Goal: Transaction & Acquisition: Purchase product/service

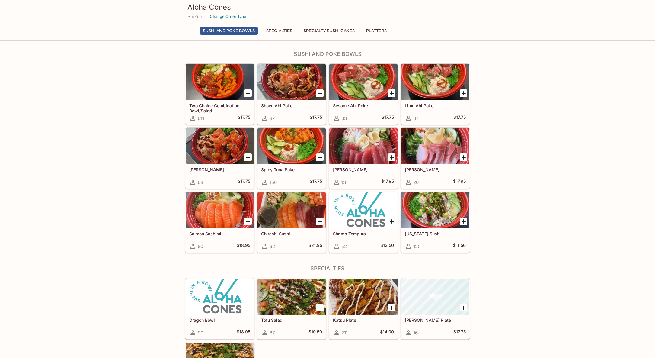
click at [249, 93] on icon "Add Two Choice Combination Bowl/Salad" at bounding box center [248, 93] width 7 height 7
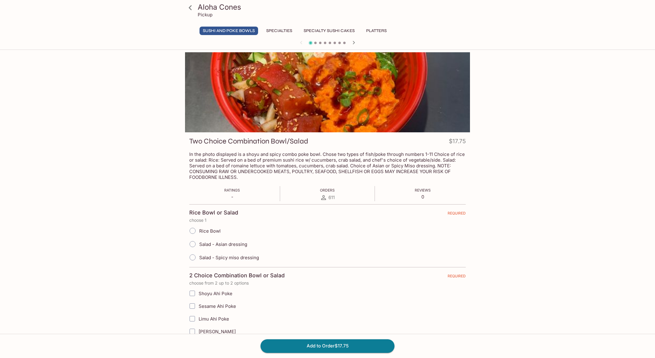
click at [194, 242] on input "Salad - Asian dressing" at bounding box center [192, 244] width 13 height 13
radio input "true"
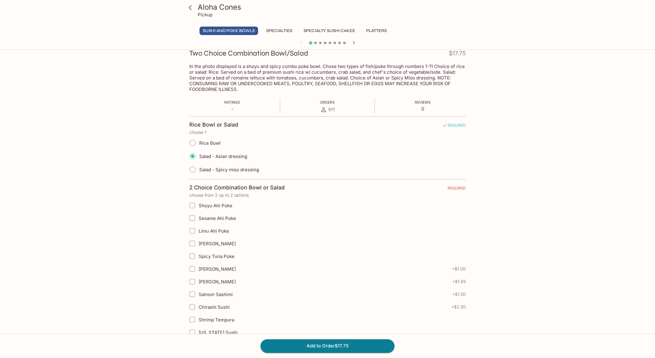
scroll to position [91, 0]
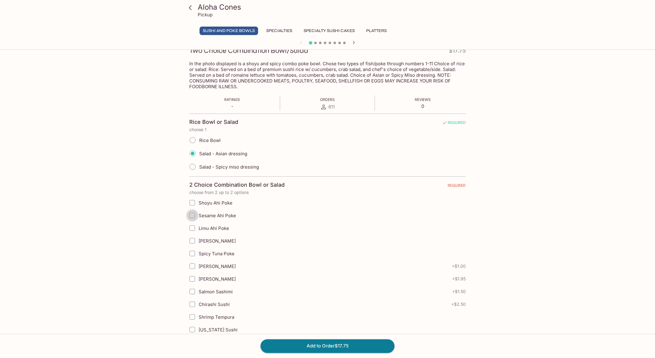
click at [190, 217] on input "Sesame Ahi Poke" at bounding box center [192, 215] width 12 height 12
checkbox input "true"
click at [191, 280] on input "[PERSON_NAME]" at bounding box center [192, 279] width 12 height 12
checkbox input "true"
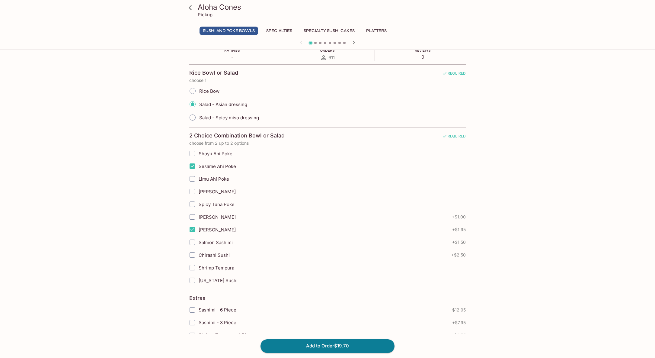
scroll to position [151, 0]
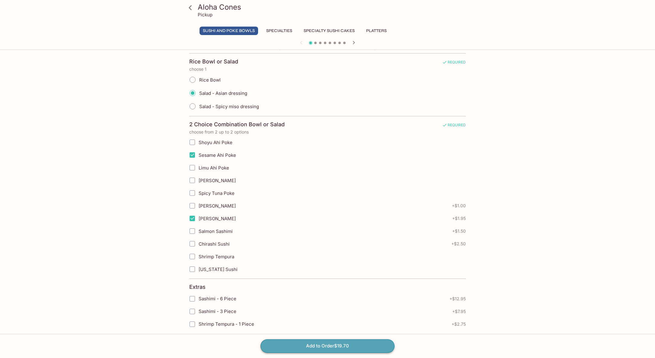
click at [329, 350] on button "Add to Order $19.70" at bounding box center [328, 345] width 134 height 13
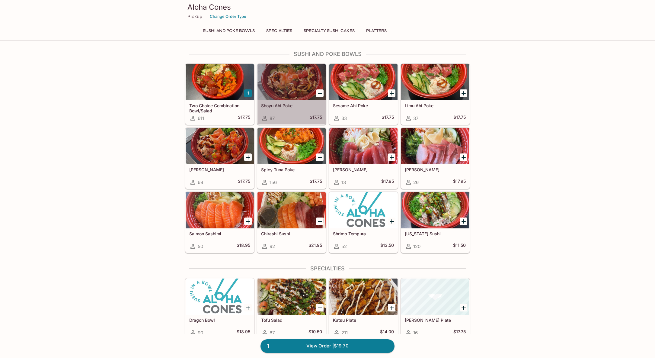
click at [279, 91] on div at bounding box center [292, 82] width 68 height 36
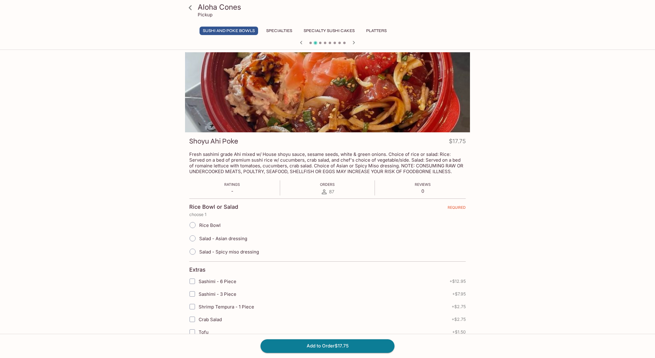
click at [194, 239] on input "Salad - Asian dressing" at bounding box center [192, 238] width 13 height 13
click at [193, 237] on input "Salad - Asian dressing" at bounding box center [192, 238] width 13 height 13
radio input "true"
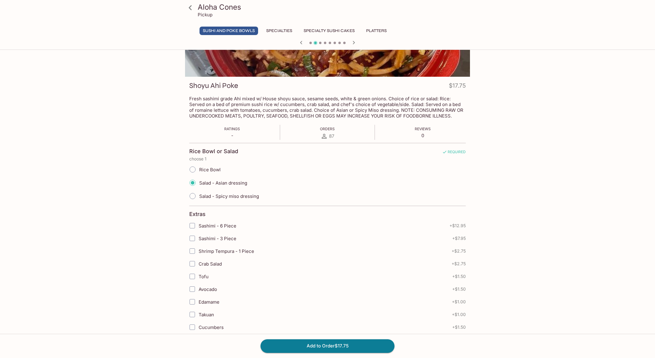
scroll to position [91, 0]
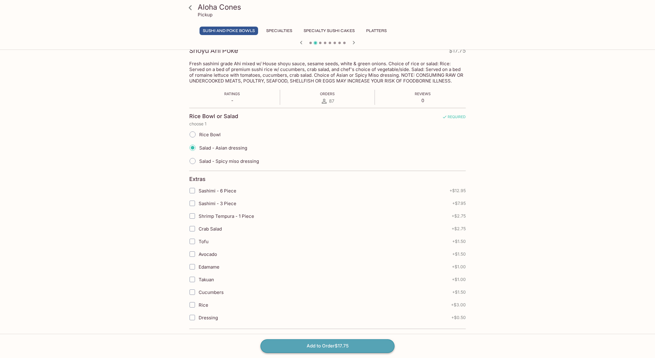
click at [329, 344] on button "Add to Order $17.75" at bounding box center [328, 345] width 134 height 13
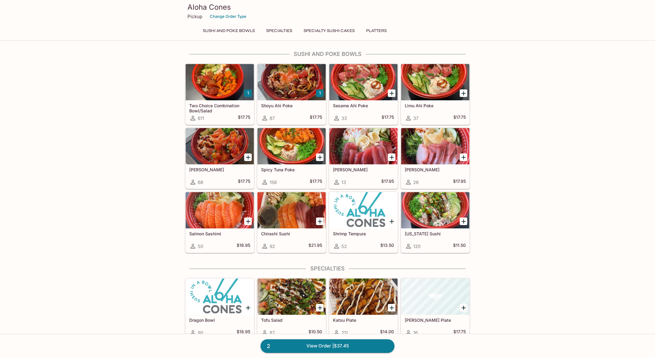
click at [211, 206] on div at bounding box center [220, 210] width 68 height 36
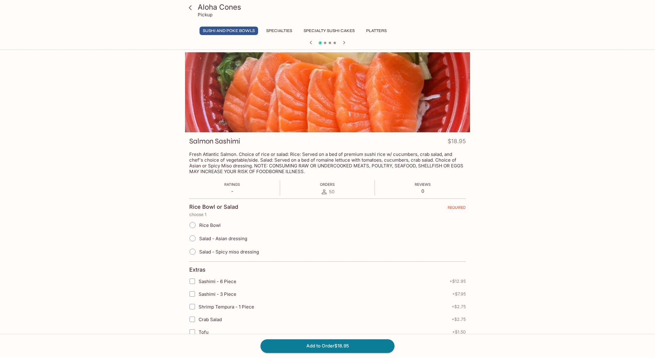
click at [194, 227] on input "Rice Bowl" at bounding box center [192, 225] width 13 height 13
radio input "true"
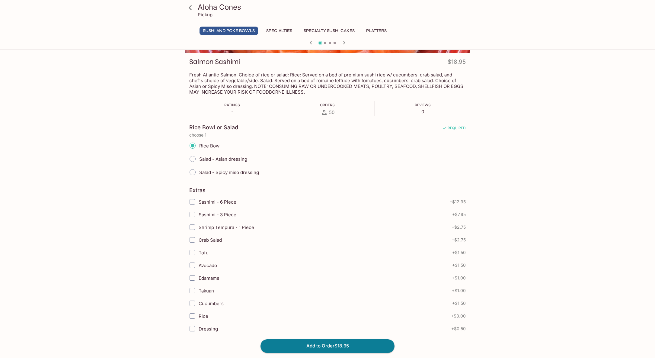
scroll to position [91, 0]
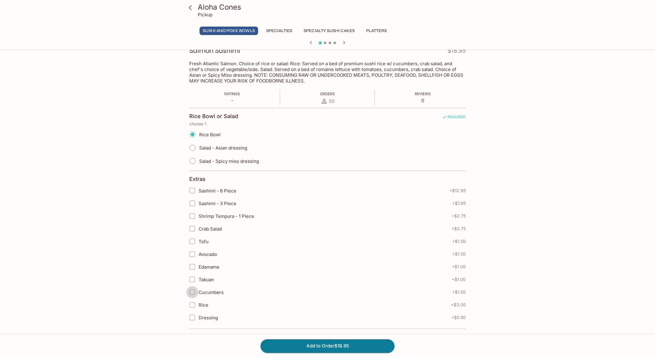
click at [188, 291] on input "Cucumbers" at bounding box center [192, 292] width 12 height 12
checkbox input "true"
click at [305, 342] on button "Add to Order $20.45" at bounding box center [328, 345] width 134 height 13
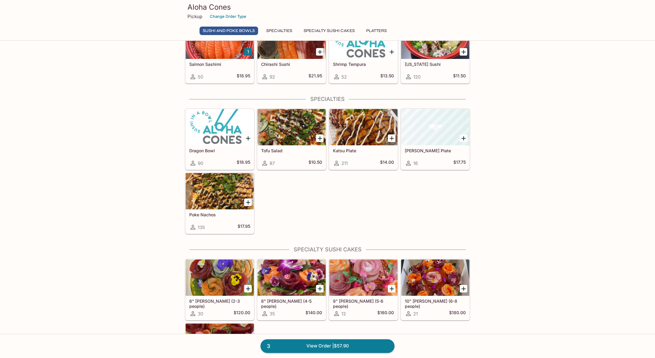
scroll to position [181, 0]
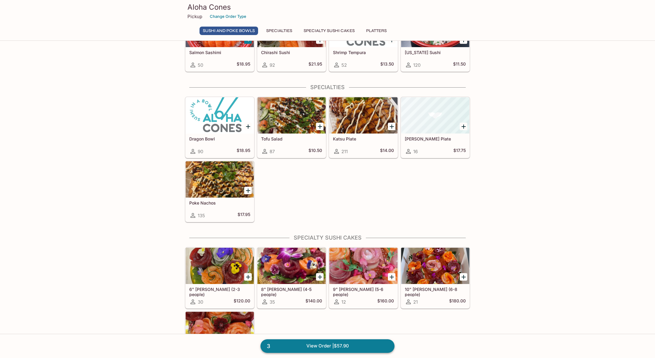
click at [332, 347] on link "3 View Order | $57.90" at bounding box center [328, 345] width 134 height 13
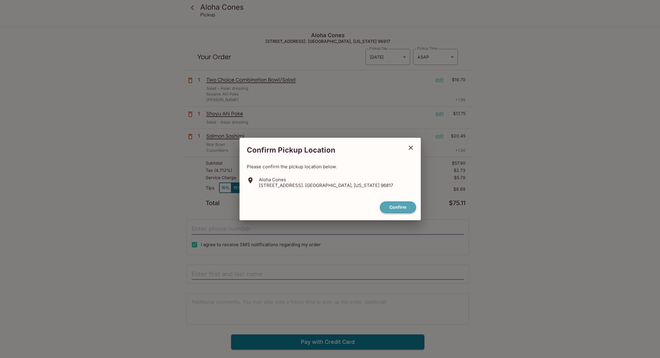
click at [394, 208] on button "Confirm" at bounding box center [398, 207] width 36 height 12
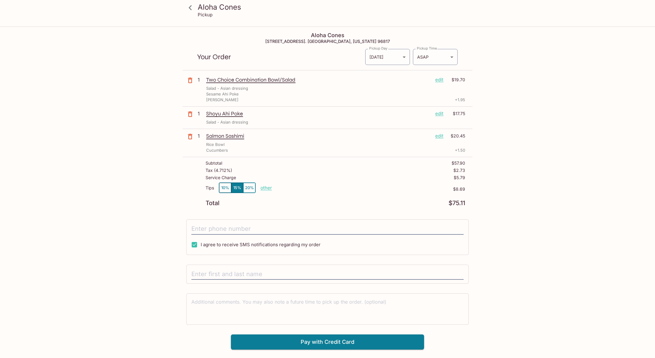
click at [266, 188] on p "other" at bounding box center [266, 188] width 11 height 6
click at [293, 187] on input "8.69" at bounding box center [301, 187] width 19 height 7
type input "8.69"
click at [261, 227] on input "tel" at bounding box center [327, 228] width 272 height 11
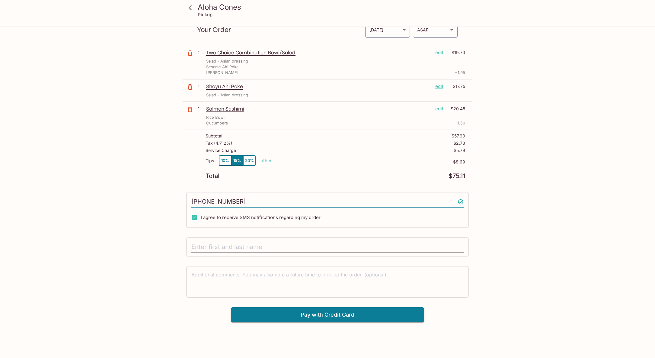
type input "[PHONE_NUMBER]"
click at [257, 243] on input "text" at bounding box center [327, 246] width 272 height 11
type input "[PERSON_NAME]"
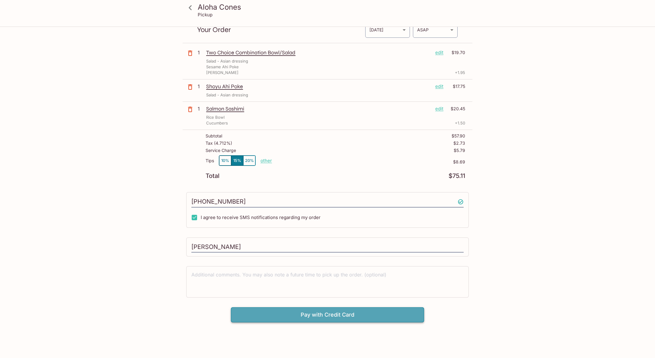
click at [337, 318] on button "Pay with Credit Card" at bounding box center [327, 314] width 193 height 15
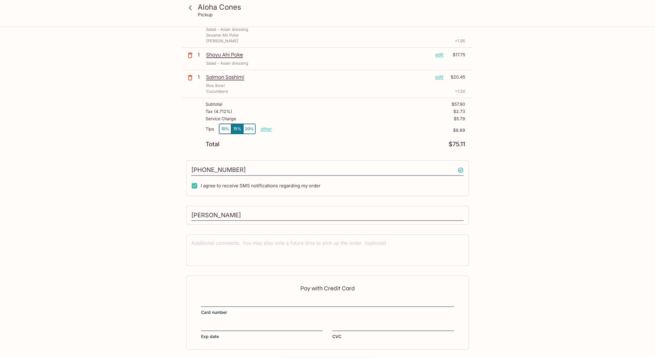
scroll to position [52, 0]
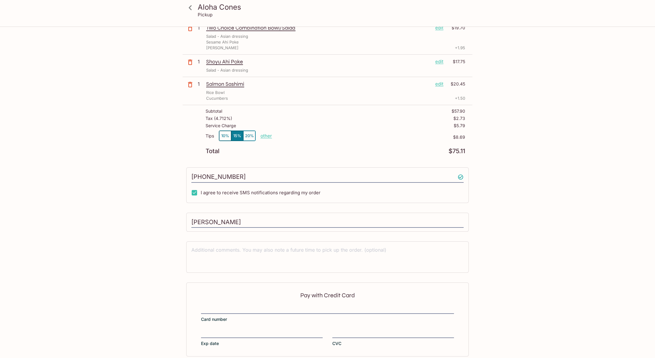
click at [439, 64] on p "edit" at bounding box center [439, 61] width 8 height 7
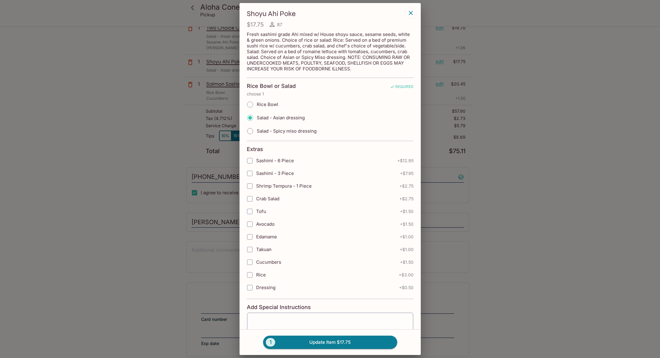
click at [270, 107] on span "Rice Bowl" at bounding box center [267, 104] width 21 height 6
click at [256, 111] on input "Rice Bowl" at bounding box center [250, 104] width 13 height 13
radio input "true"
click at [318, 340] on button "1 Update Item $17.75" at bounding box center [330, 341] width 134 height 13
radio input "true"
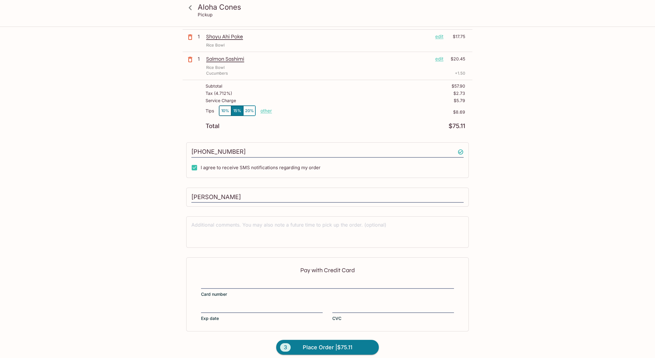
scroll to position [82, 0]
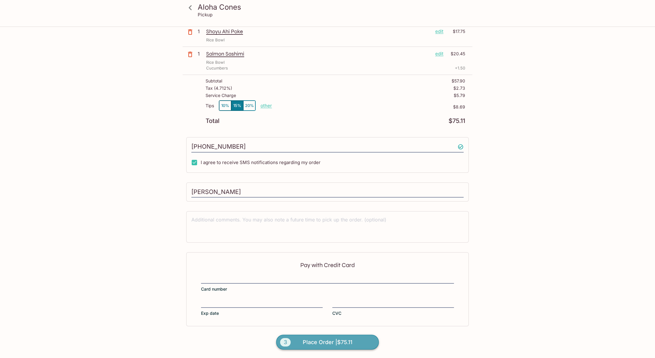
click at [347, 339] on span "Place Order | $75.11" at bounding box center [328, 342] width 50 height 10
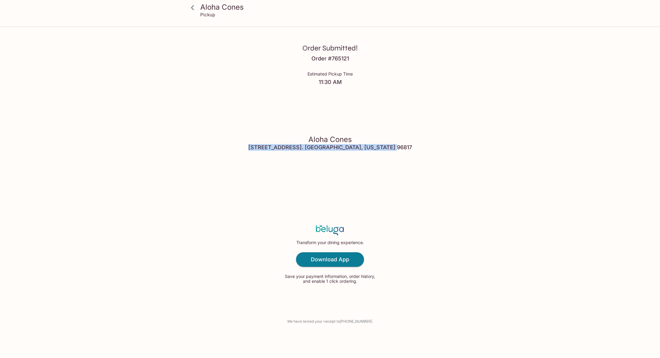
drag, startPoint x: 266, startPoint y: 145, endPoint x: 411, endPoint y: 144, distance: 144.9
click at [411, 144] on div "Order Submitted! Order # 765121 Estimated Pickup Time 11:30 AM Aloha Cones [STR…" at bounding box center [330, 179] width 386 height 358
